Goal: Information Seeking & Learning: Learn about a topic

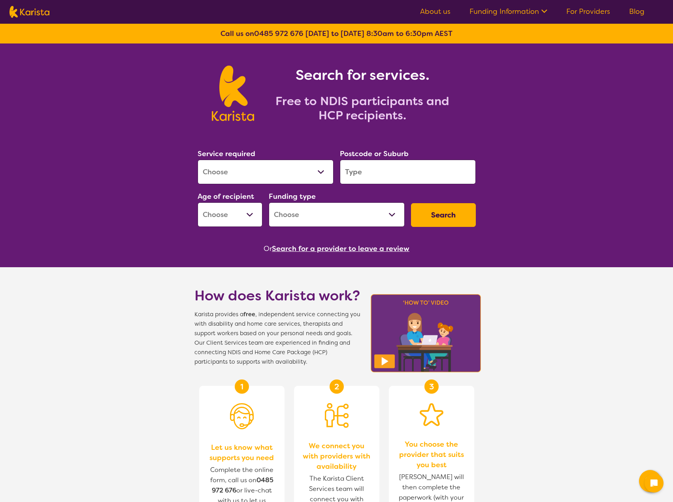
click at [267, 172] on select "Allied Health Assistant Assessment ([MEDICAL_DATA] or [MEDICAL_DATA]) Behaviour…" at bounding box center [266, 172] width 136 height 25
select select "Support worker"
click at [198, 160] on select "Allied Health Assistant Assessment ([MEDICAL_DATA] or [MEDICAL_DATA]) Behaviour…" at bounding box center [266, 172] width 136 height 25
click at [357, 171] on input "search" at bounding box center [408, 172] width 136 height 25
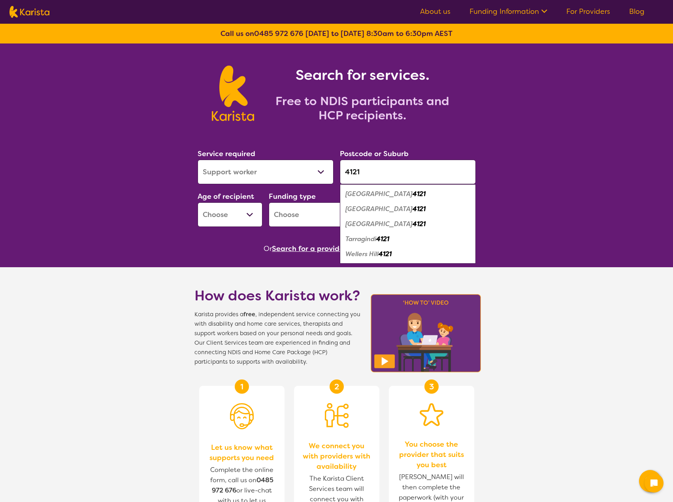
type input "4121"
click at [386, 208] on em "[GEOGRAPHIC_DATA]" at bounding box center [378, 209] width 67 height 8
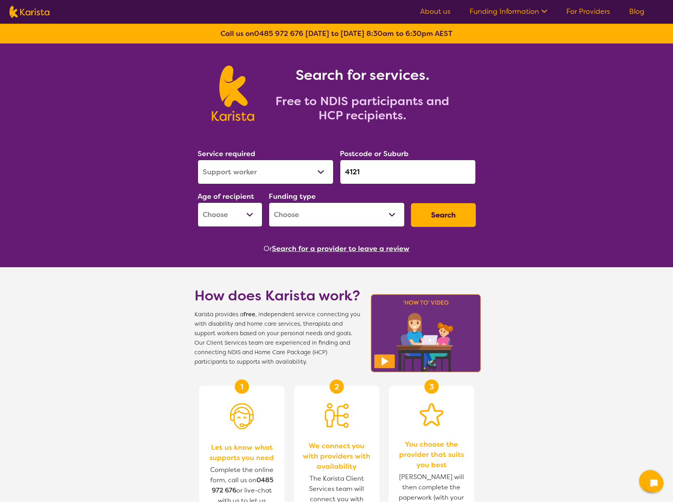
click at [247, 212] on select "Early Childhood - 0 to 9 Child - 10 to 11 Adolescent - 12 to 17 Adult - 18 to 6…" at bounding box center [230, 214] width 65 height 25
select select "CH"
click at [198, 202] on select "Early Childhood - 0 to 9 Child - 10 to 11 Adolescent - 12 to 17 Adult - 18 to 6…" at bounding box center [230, 214] width 65 height 25
click at [369, 211] on select "Home Care Package (HCP) National Disability Insurance Scheme (NDIS) I don't know" at bounding box center [337, 214] width 136 height 25
select select "NDIS"
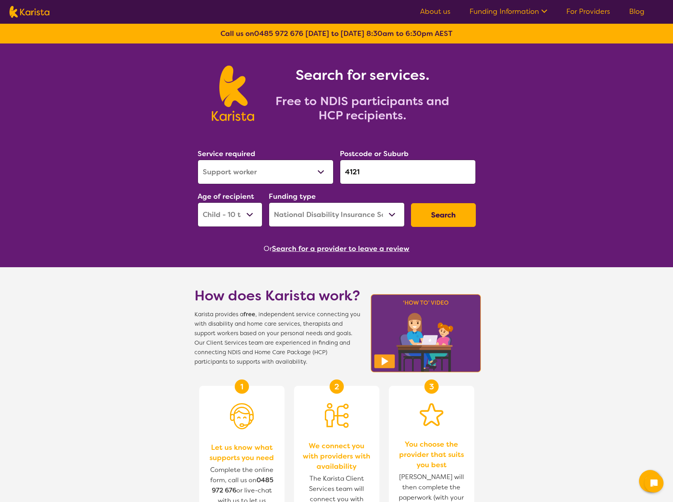
click at [269, 202] on select "Home Care Package (HCP) National Disability Insurance Scheme (NDIS) I don't know" at bounding box center [337, 214] width 136 height 25
click at [442, 218] on button "Search" at bounding box center [443, 215] width 65 height 24
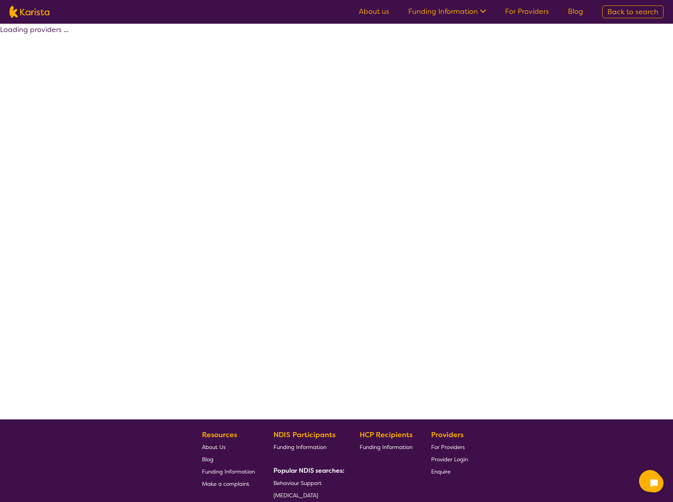
select select "by_score"
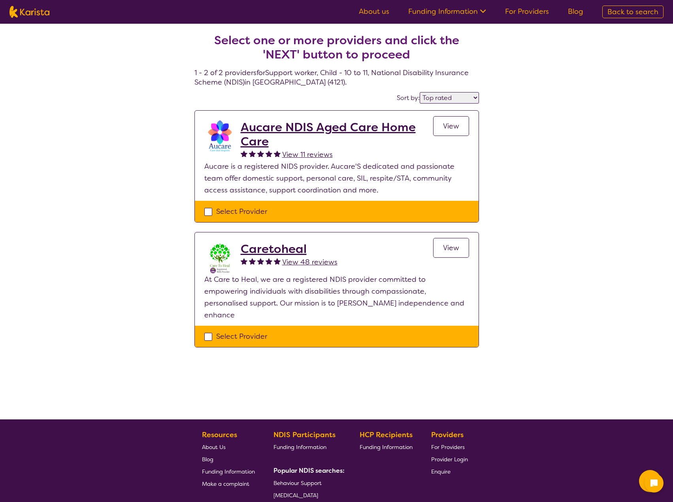
click at [288, 246] on h2 "Caretoheal" at bounding box center [289, 249] width 97 height 14
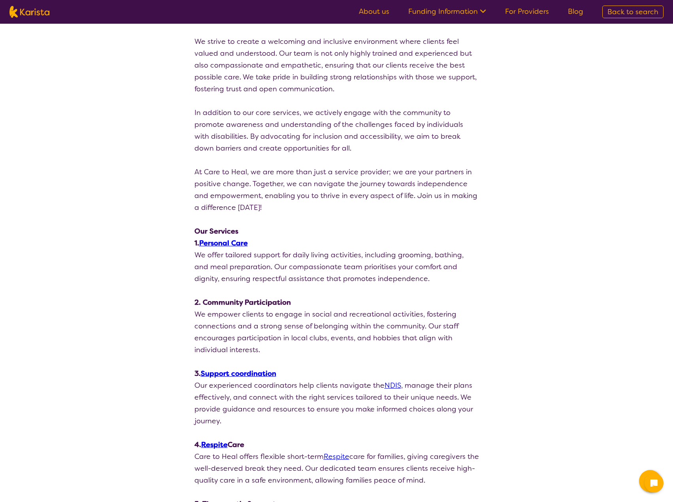
scroll to position [435, 0]
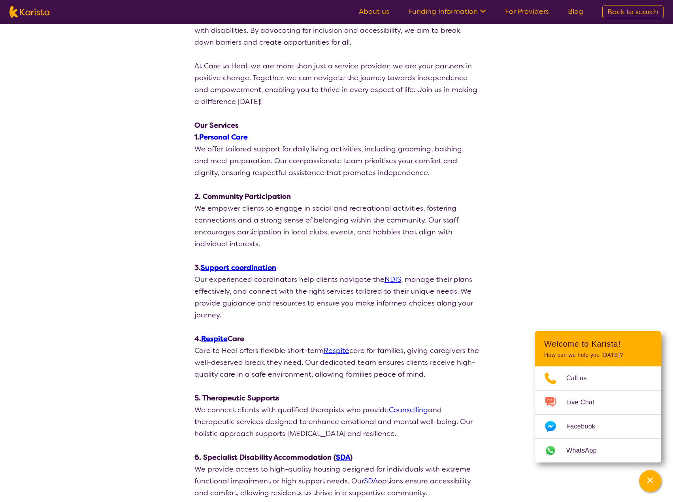
drag, startPoint x: 589, startPoint y: 221, endPoint x: 582, endPoint y: 221, distance: 7.1
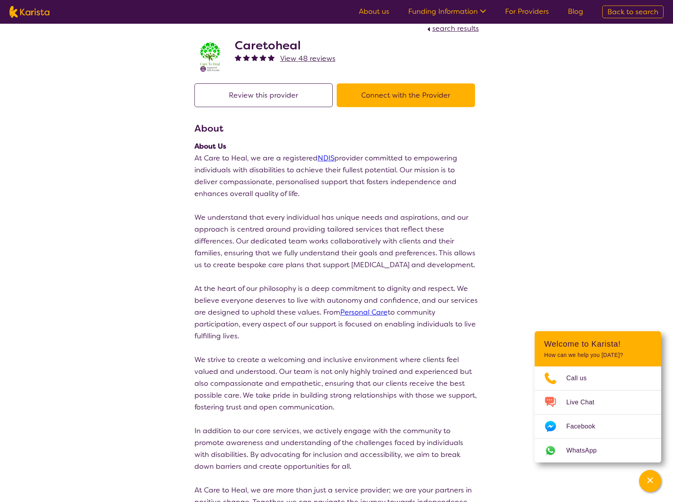
scroll to position [0, 0]
